Goal: Book appointment/travel/reservation

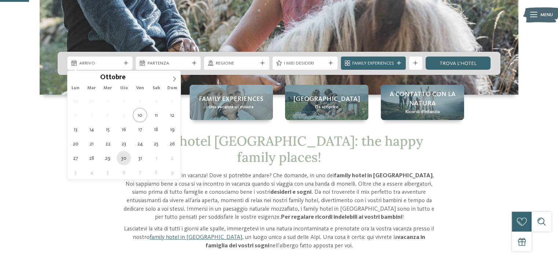
type div "[DATE]"
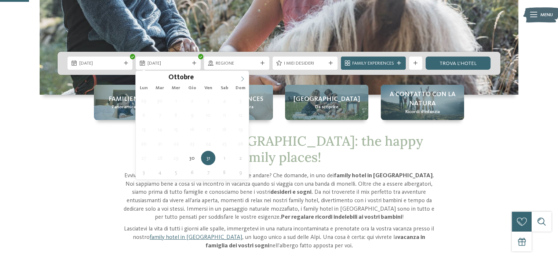
click at [243, 77] on icon at bounding box center [242, 78] width 5 height 5
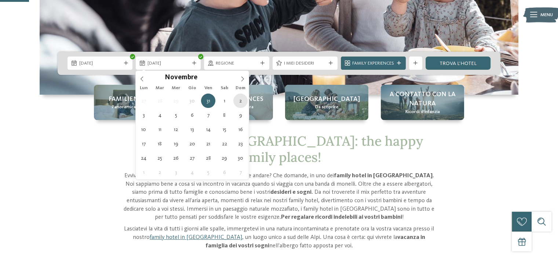
type div "[DATE]"
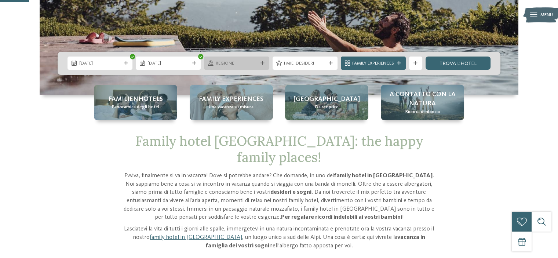
click at [253, 63] on span "Regione" at bounding box center [237, 63] width 42 height 7
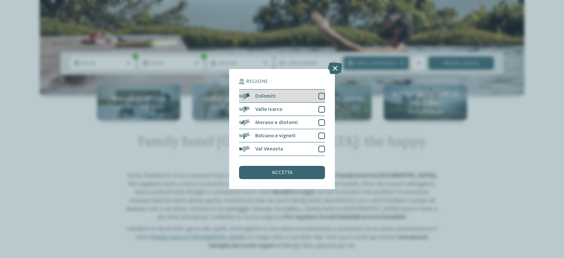
click at [324, 97] on div at bounding box center [321, 96] width 7 height 7
click at [320, 113] on div "Valle Isarco" at bounding box center [282, 109] width 86 height 13
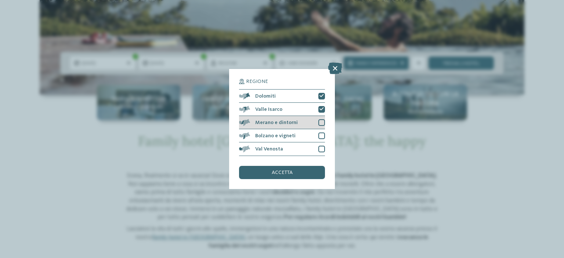
click at [320, 123] on div at bounding box center [321, 122] width 7 height 7
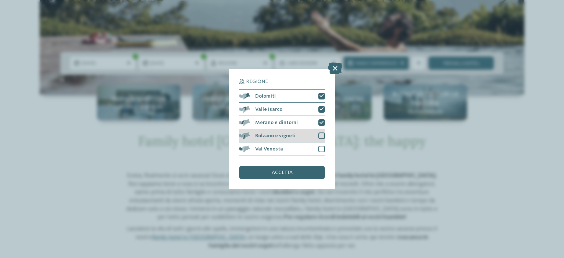
click at [322, 132] on div "Bolzano e vigneti" at bounding box center [282, 135] width 86 height 13
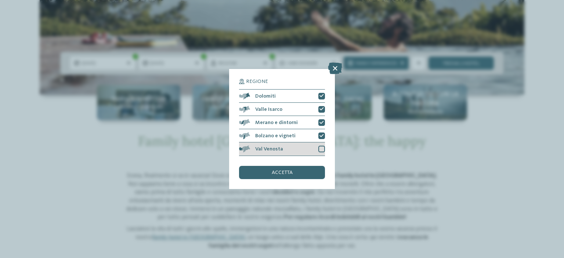
click at [323, 147] on div at bounding box center [321, 149] width 7 height 7
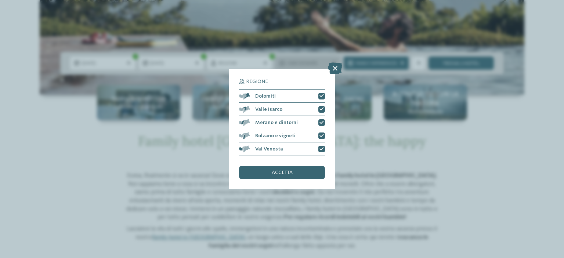
click at [311, 177] on div "accetta" at bounding box center [282, 172] width 86 height 13
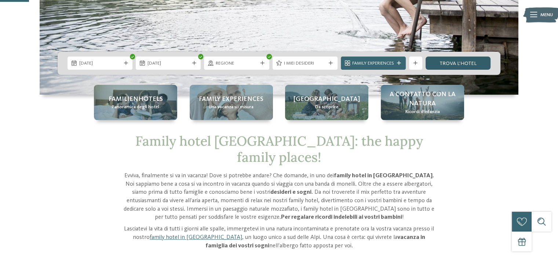
click at [453, 59] on link "trova l’hotel" at bounding box center [458, 63] width 65 height 13
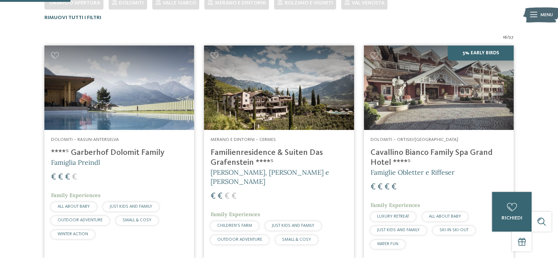
click at [313, 85] on img at bounding box center [279, 88] width 150 height 84
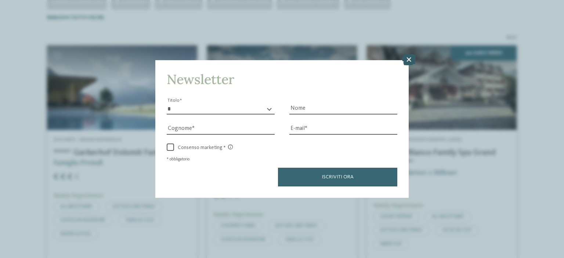
click at [414, 60] on icon at bounding box center [409, 60] width 14 height 12
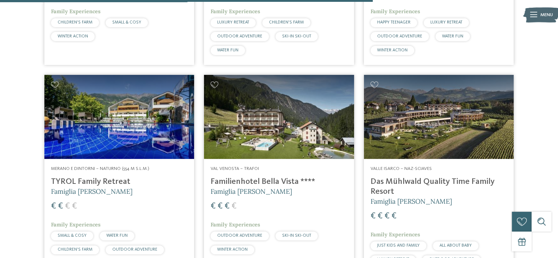
scroll to position [1130, 0]
